Goal: Task Accomplishment & Management: Manage account settings

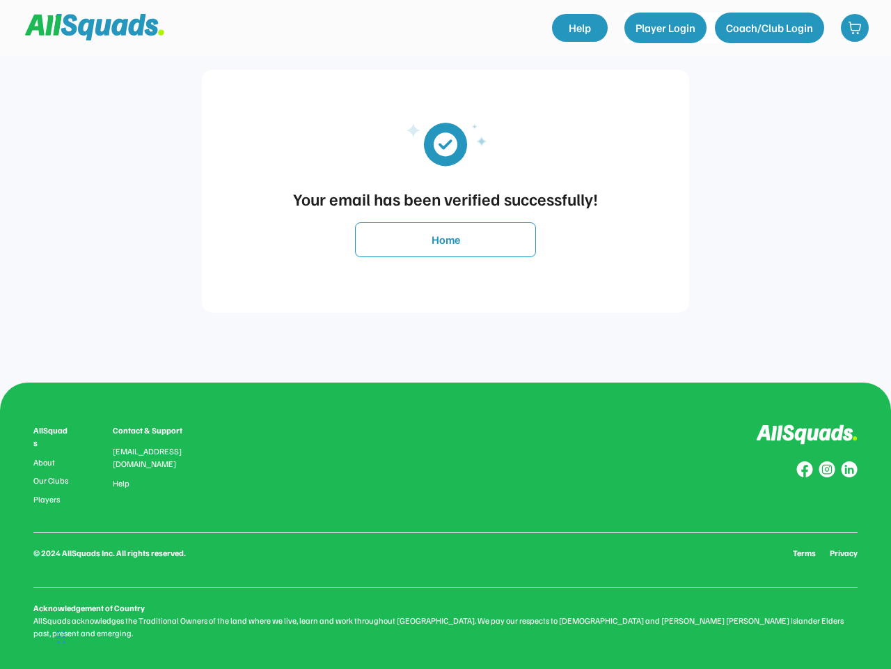
click at [446, 334] on div "Your email has been verified successfully! Home" at bounding box center [446, 191] width 864 height 382
click at [446, 191] on div "Your email has been verified successfully!" at bounding box center [446, 198] width 460 height 25
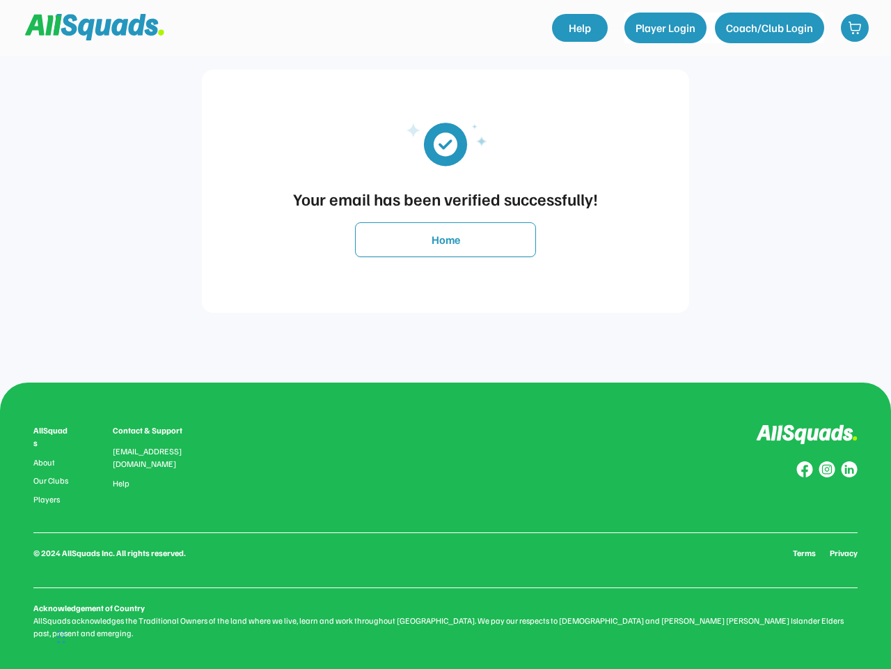
click at [446, 143] on img at bounding box center [445, 142] width 125 height 63
click at [446, 198] on div "Your email has been verified successfully!" at bounding box center [446, 198] width 460 height 25
click at [446, 240] on button "Home" at bounding box center [445, 239] width 181 height 35
click at [446, 525] on div "AllSquads About Our Clubs Players Contact & Support [EMAIL_ADDRESS][DOMAIN_NAME…" at bounding box center [445, 531] width 825 height 215
